Goal: Use online tool/utility: Use online tool/utility

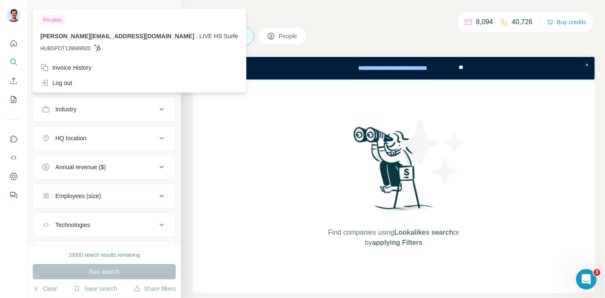
click at [14, 14] on img at bounding box center [14, 16] width 14 height 14
click at [53, 86] on div "Log out" at bounding box center [56, 83] width 32 height 9
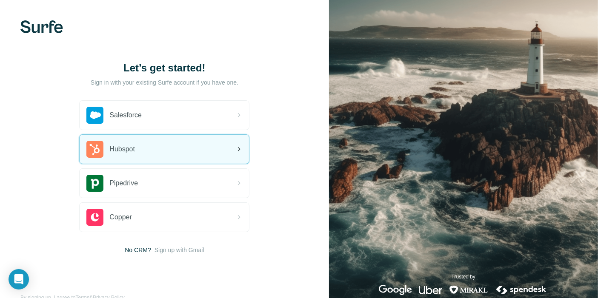
click at [160, 138] on div "Hubspot" at bounding box center [164, 149] width 169 height 29
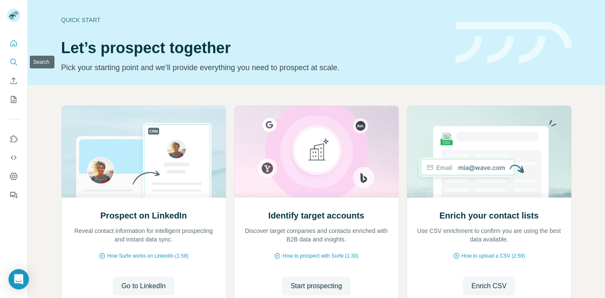
click at [12, 63] on icon "Search" at bounding box center [13, 62] width 9 height 9
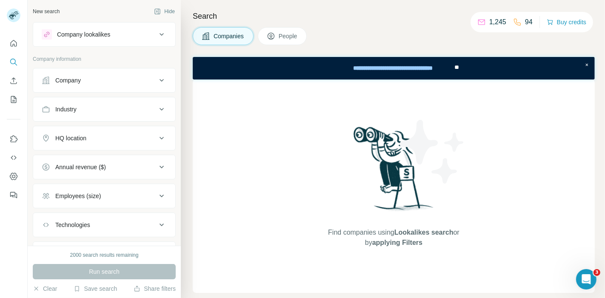
click at [80, 82] on div "Company" at bounding box center [68, 80] width 26 height 9
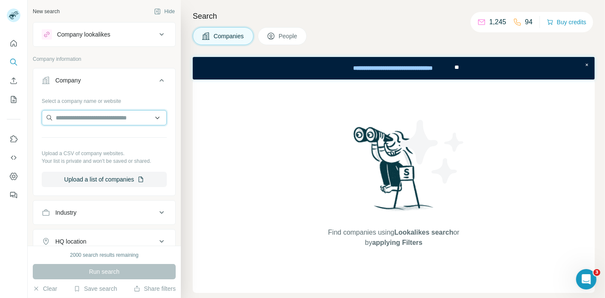
click at [77, 113] on input "text" at bounding box center [104, 117] width 125 height 15
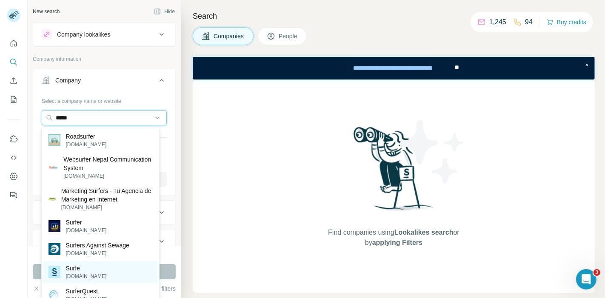
type input "*****"
click at [75, 269] on p "Surfe" at bounding box center [86, 268] width 41 height 9
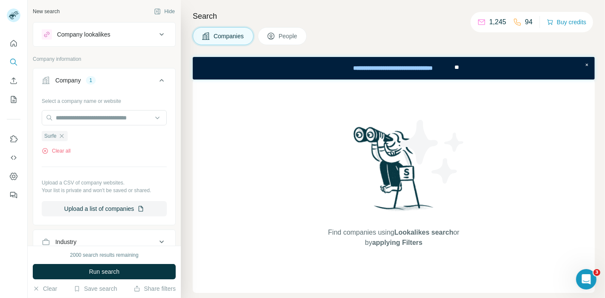
drag, startPoint x: 123, startPoint y: 274, endPoint x: 168, endPoint y: 220, distance: 70.4
click at [123, 274] on button "Run search" at bounding box center [104, 271] width 143 height 15
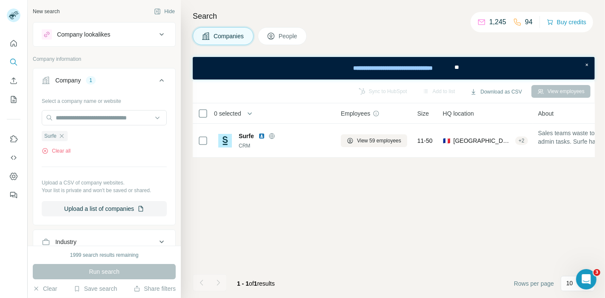
click at [290, 34] on span "People" at bounding box center [289, 36] width 20 height 9
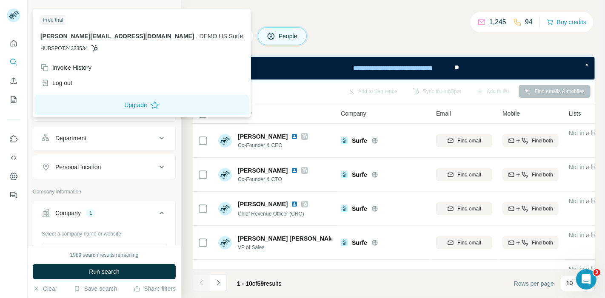
click at [11, 12] on img at bounding box center [14, 16] width 14 height 14
click at [67, 85] on div "Log out" at bounding box center [56, 83] width 32 height 9
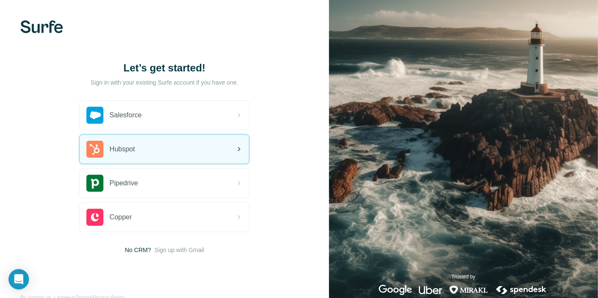
click at [147, 148] on div "Hubspot" at bounding box center [164, 149] width 169 height 29
